Goal: Task Accomplishment & Management: Use online tool/utility

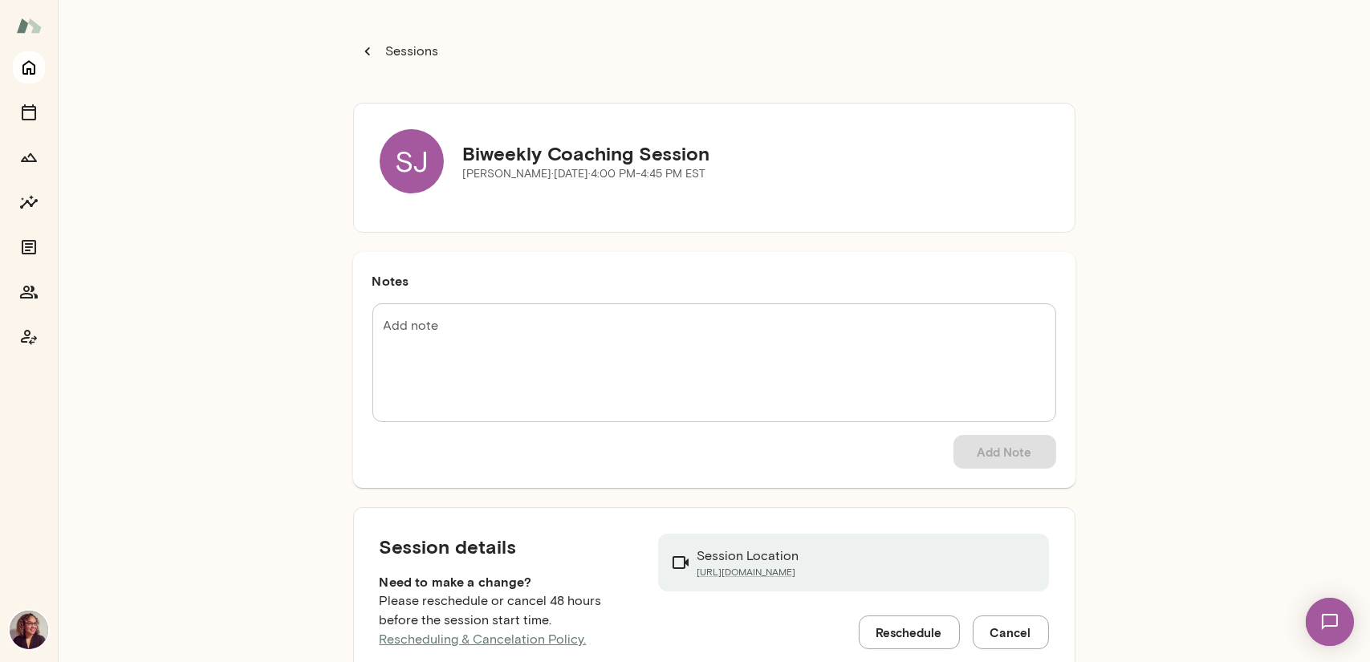
click at [30, 71] on icon "Home" at bounding box center [28, 68] width 13 height 14
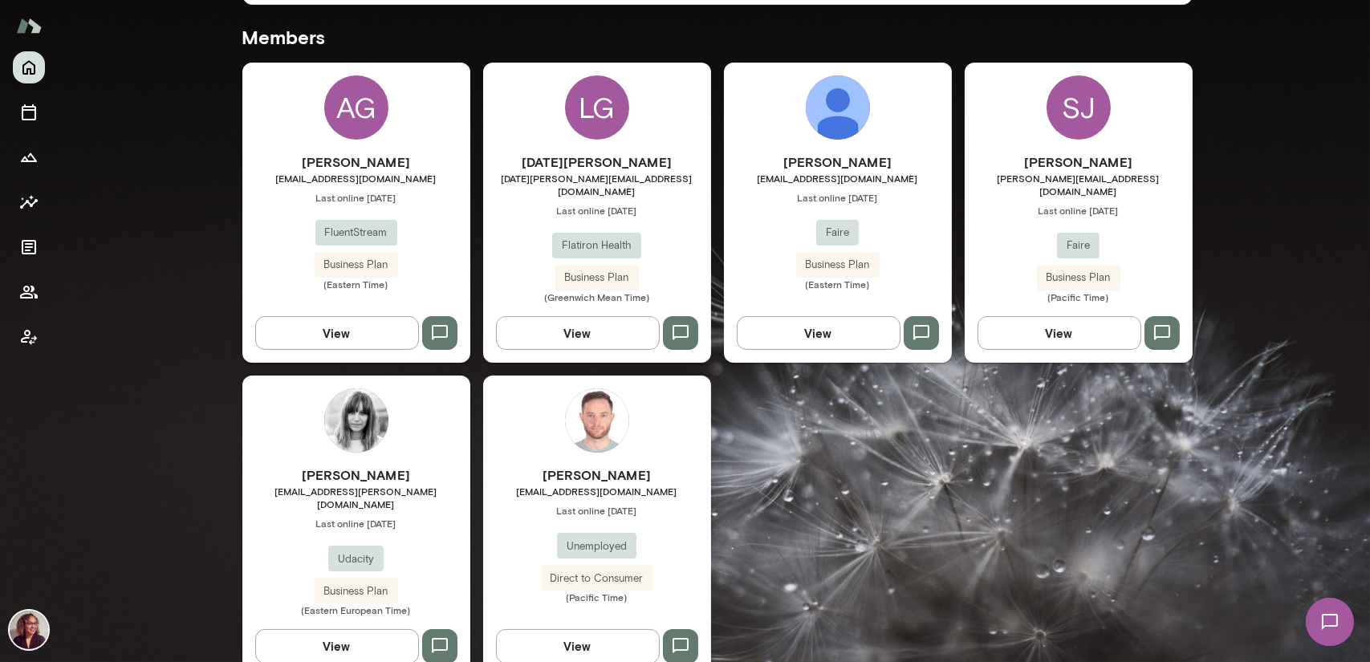
scroll to position [433, 0]
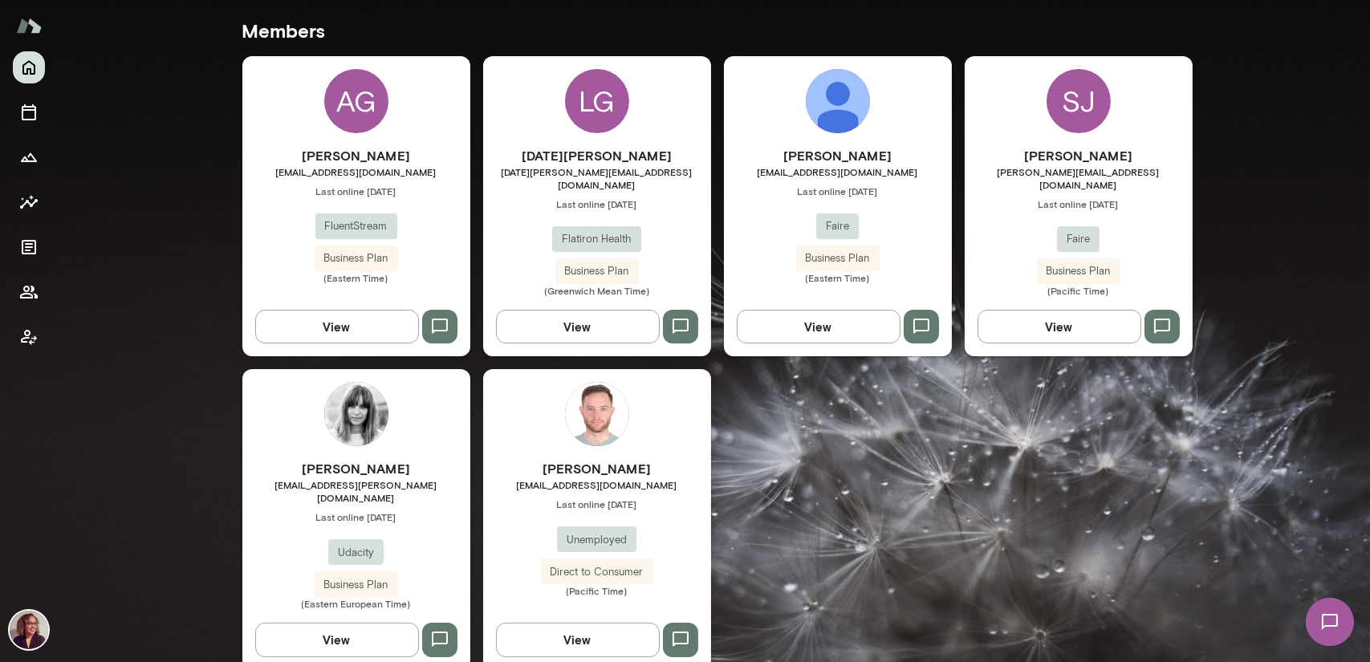
click at [563, 459] on h6 "[PERSON_NAME]" at bounding box center [597, 468] width 228 height 19
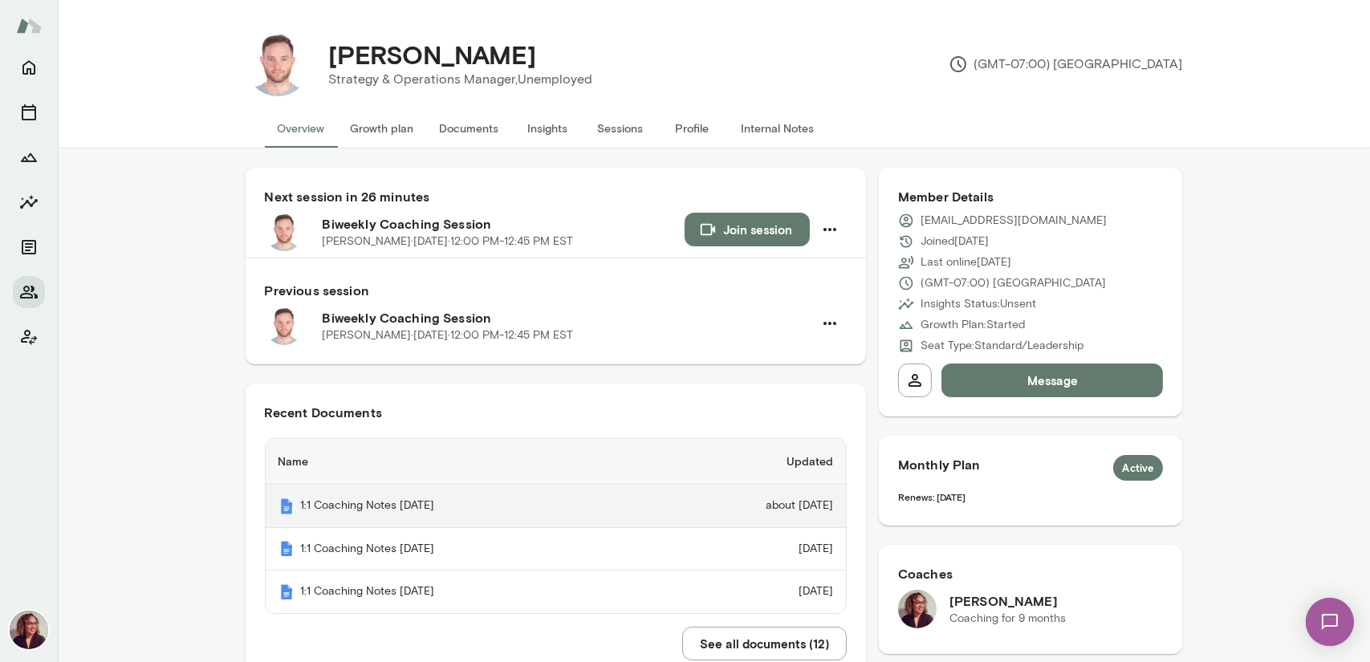
click at [609, 503] on th "1:1 Coaching Notes [DATE]" at bounding box center [458, 506] width 384 height 43
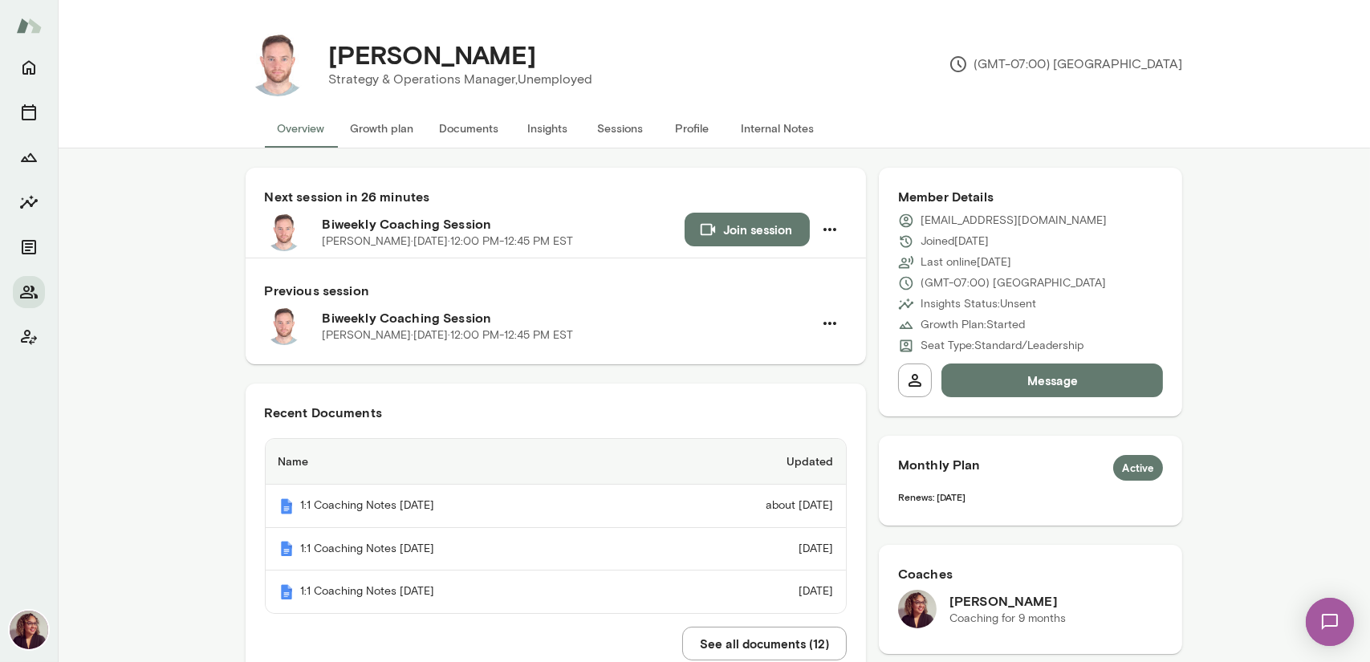
click at [493, 123] on button "Documents" at bounding box center [469, 128] width 85 height 39
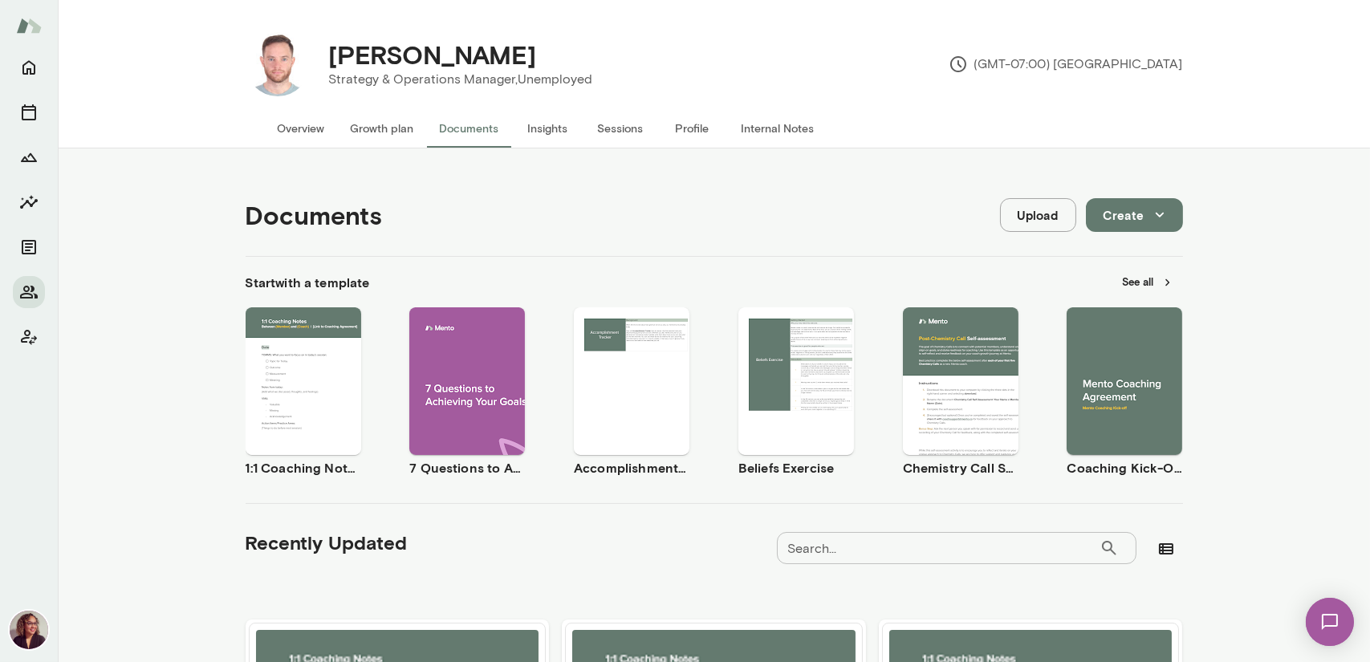
click at [312, 368] on span "Use template" at bounding box center [312, 367] width 59 height 13
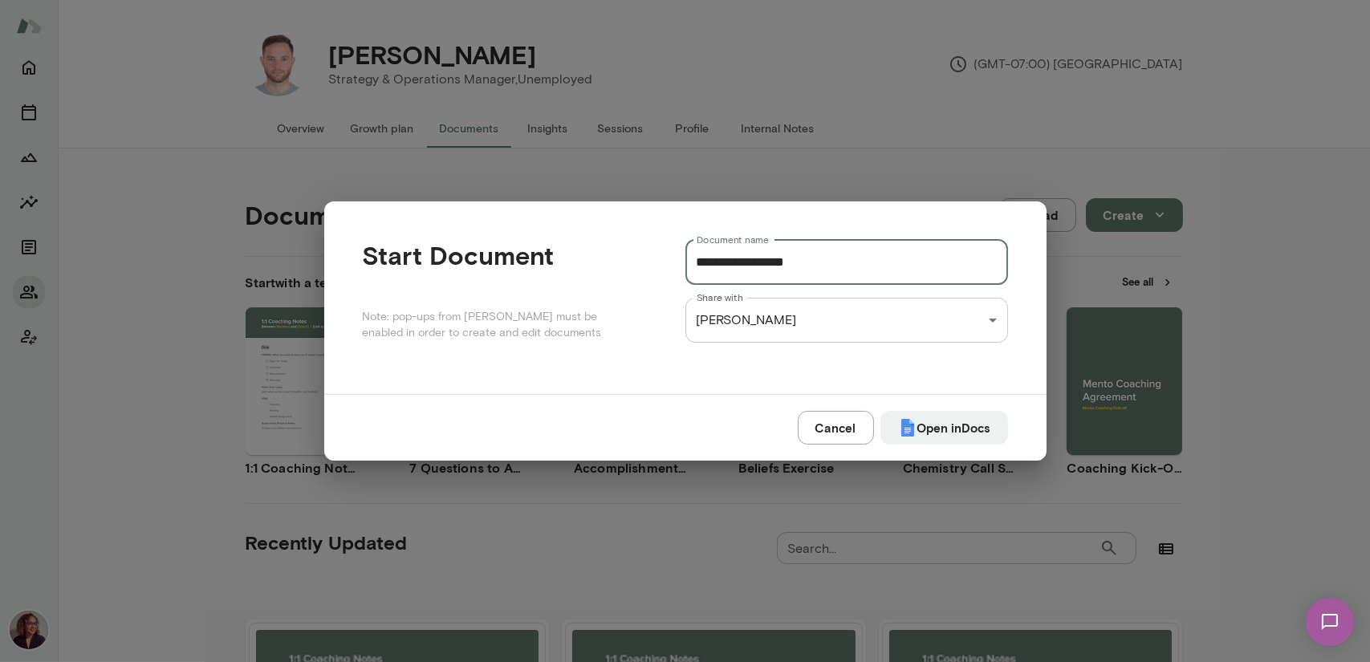
click at [840, 261] on input "**********" at bounding box center [846, 262] width 323 height 45
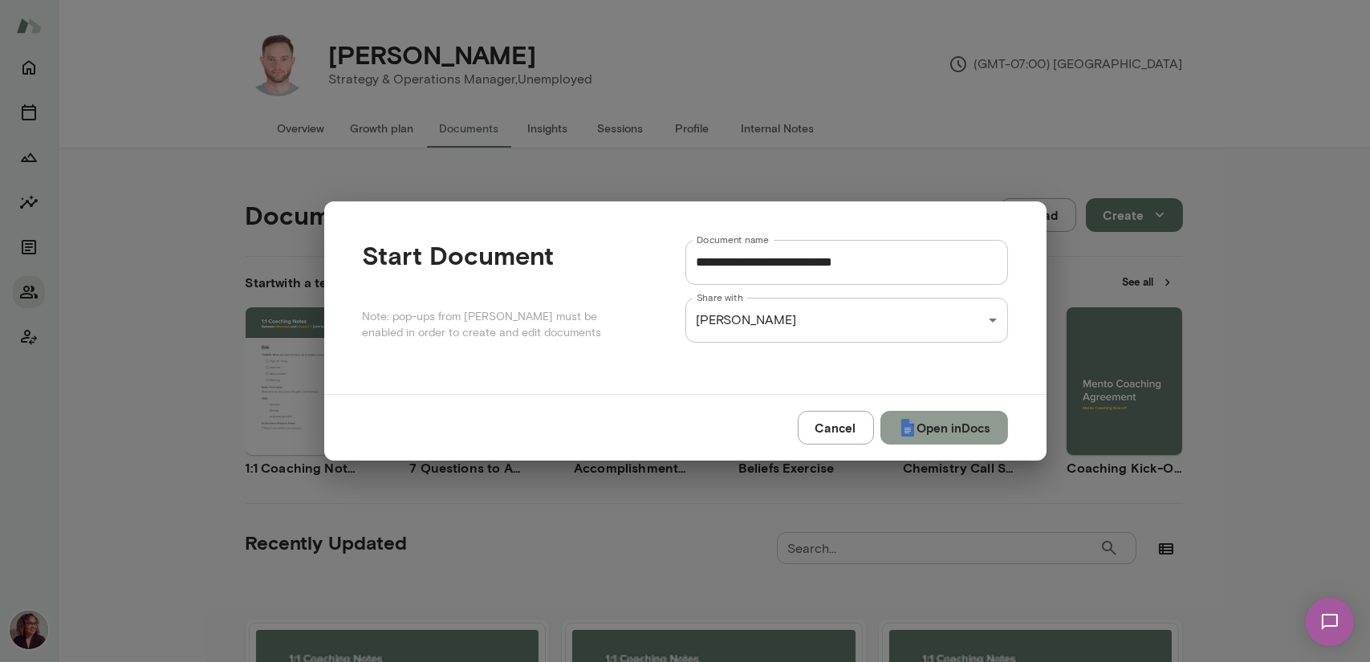
click at [955, 423] on button "Open in Docs" at bounding box center [944, 428] width 128 height 34
type input "**********"
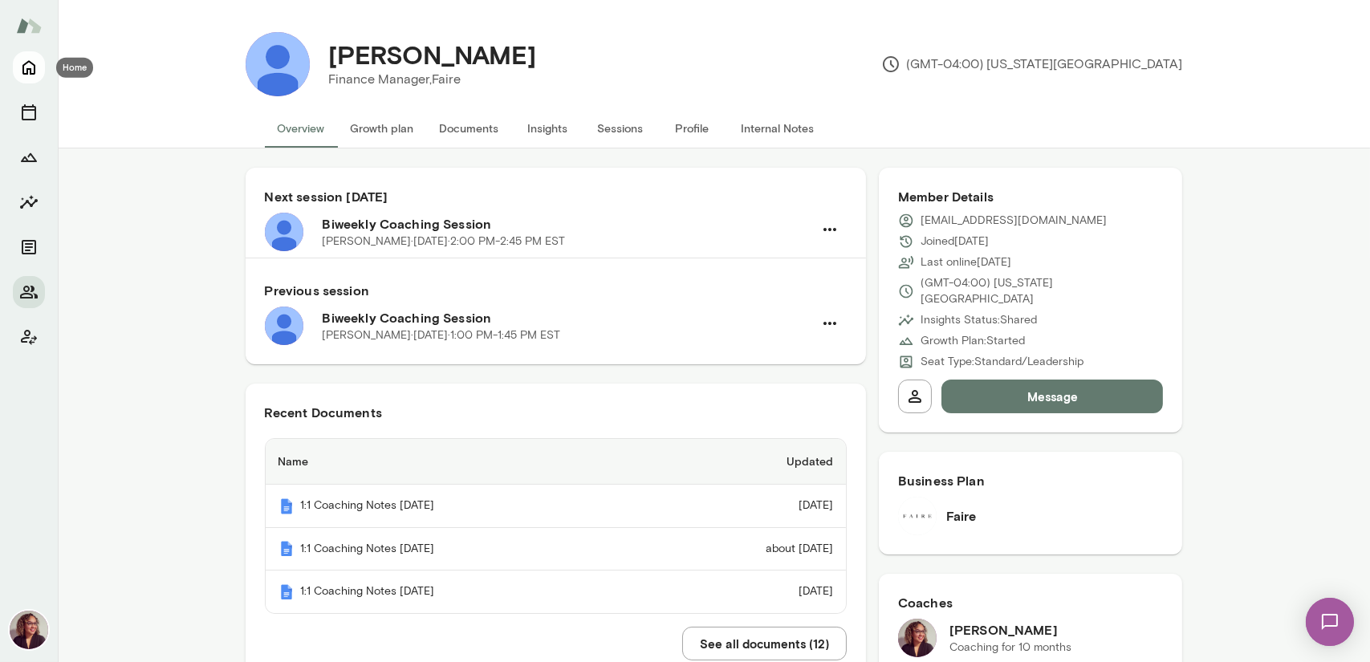
click at [37, 69] on icon "Home" at bounding box center [28, 67] width 19 height 19
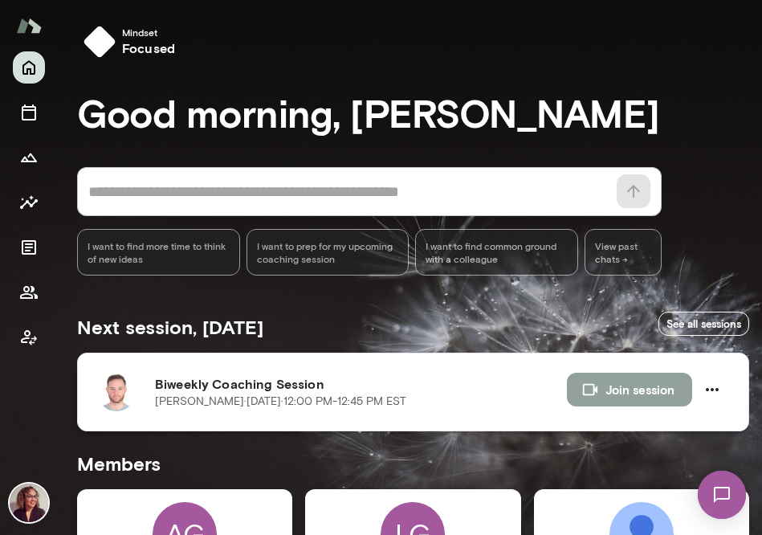
click at [606, 396] on button "Join session" at bounding box center [629, 389] width 125 height 34
